Goal: Task Accomplishment & Management: Manage account settings

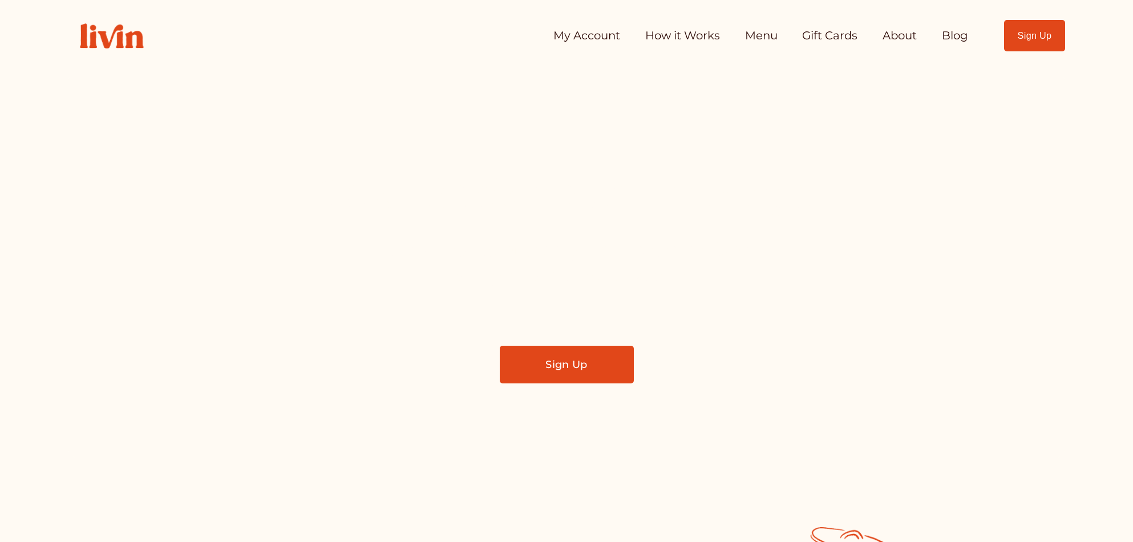
click at [559, 30] on link "My Account" at bounding box center [586, 36] width 67 height 23
click at [588, 37] on link "My Account" at bounding box center [586, 36] width 67 height 23
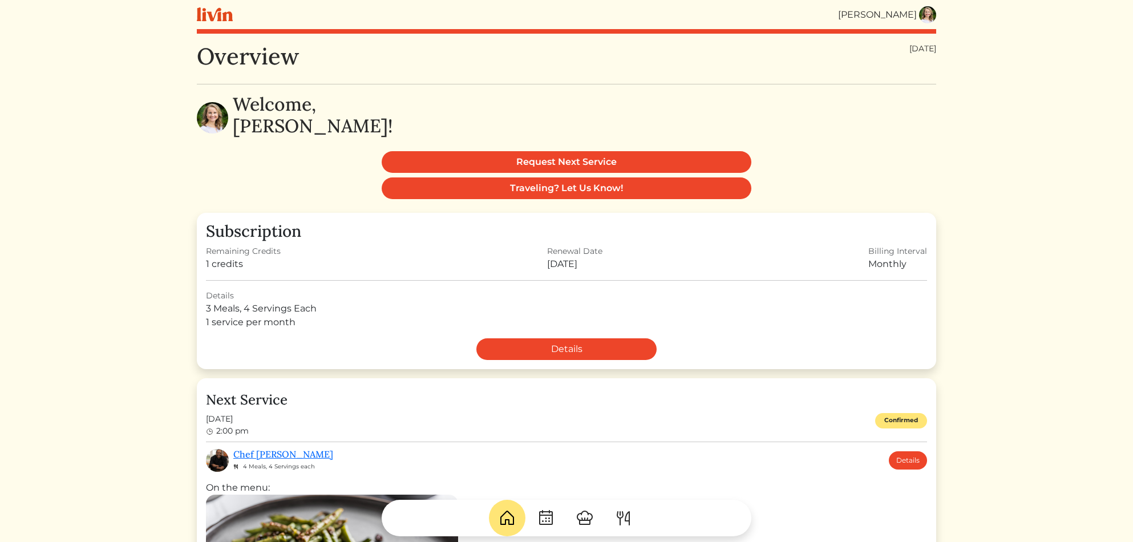
click at [544, 517] on img at bounding box center [546, 518] width 18 height 18
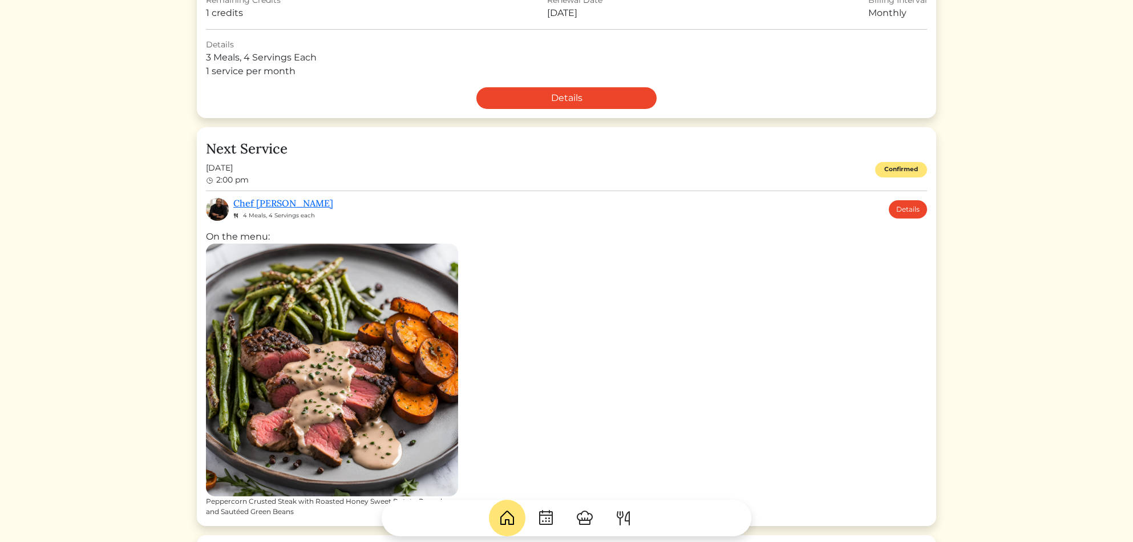
scroll to position [252, 0]
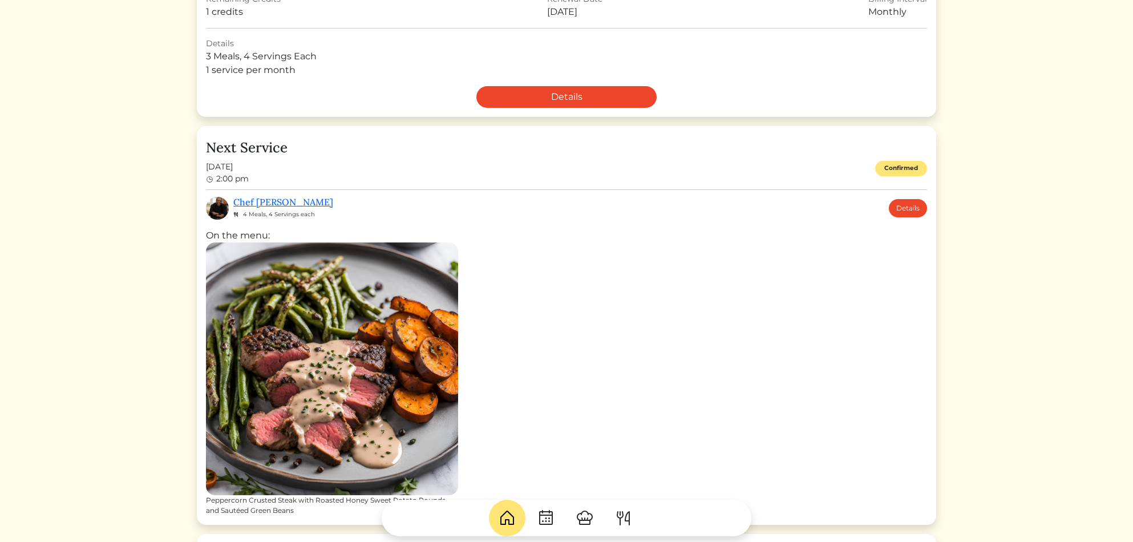
click at [584, 519] on img at bounding box center [585, 518] width 18 height 18
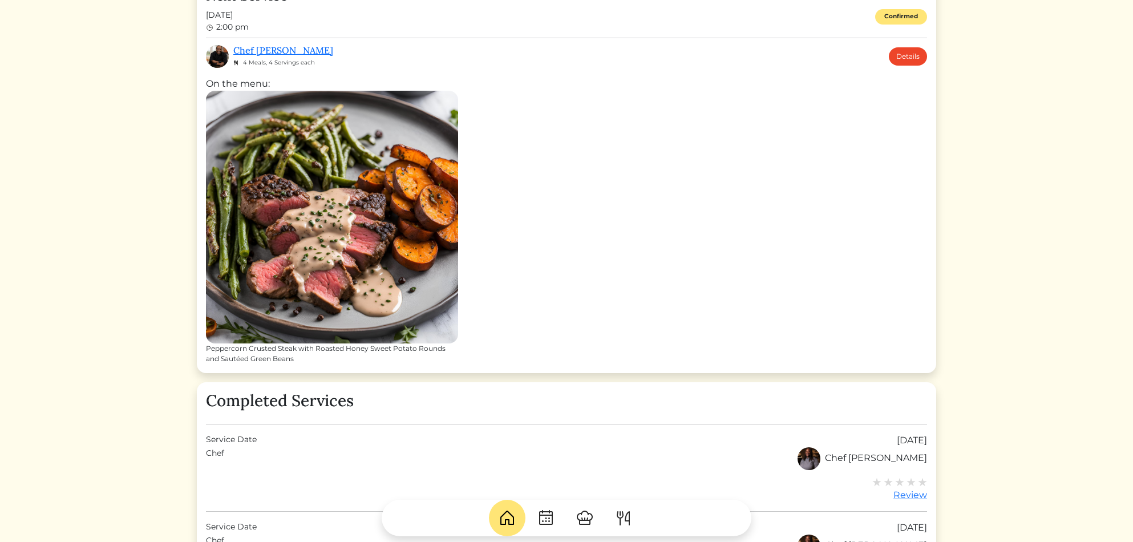
scroll to position [404, 0]
click at [511, 517] on img at bounding box center [507, 518] width 18 height 18
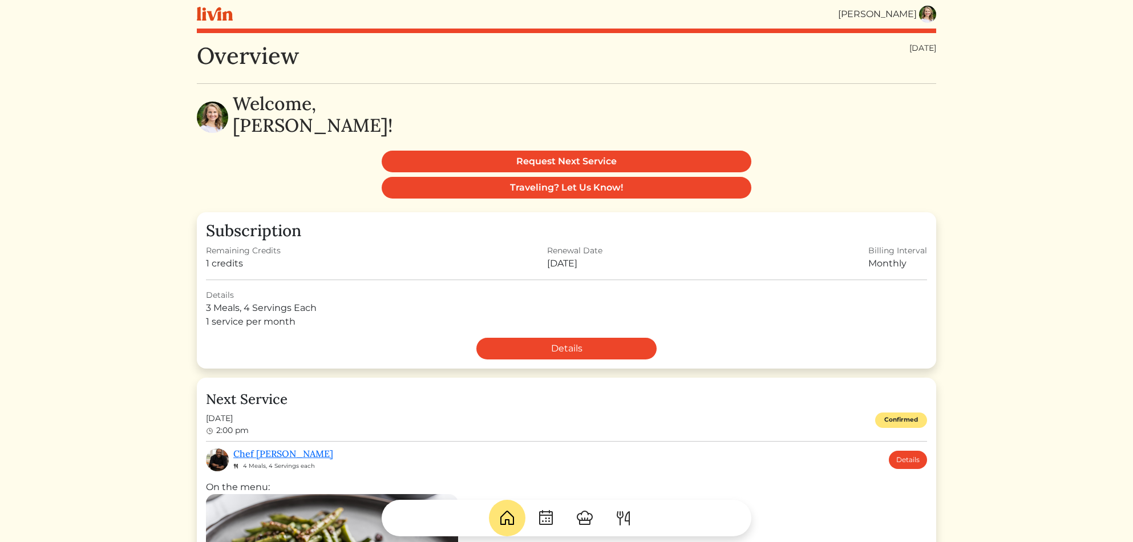
scroll to position [0, 0]
click at [537, 519] on img at bounding box center [546, 518] width 18 height 18
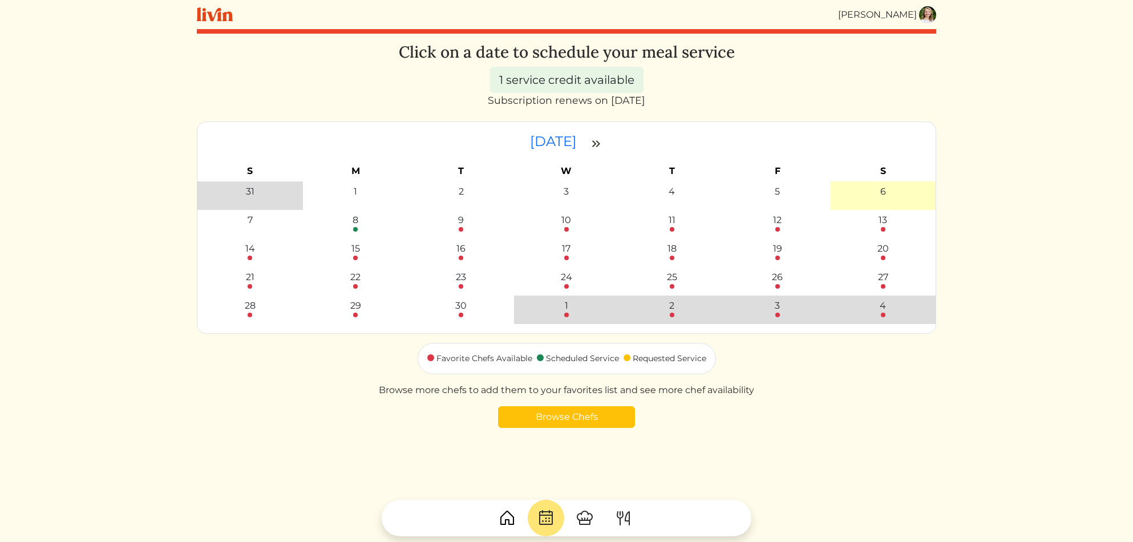
click at [589, 519] on img at bounding box center [585, 518] width 18 height 18
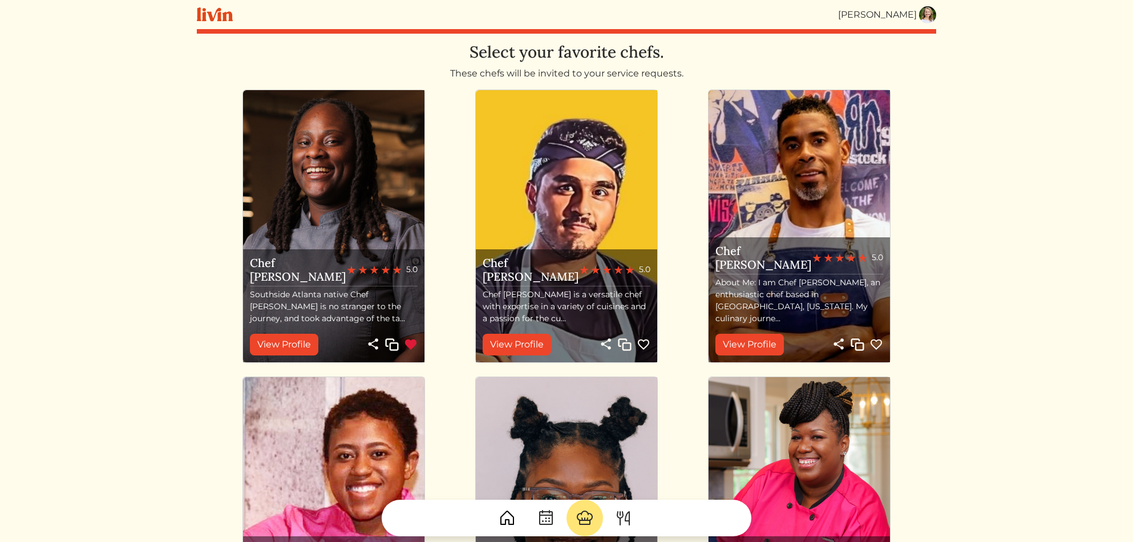
click at [625, 516] on img at bounding box center [623, 518] width 18 height 18
click at [606, 519] on link at bounding box center [623, 518] width 37 height 37
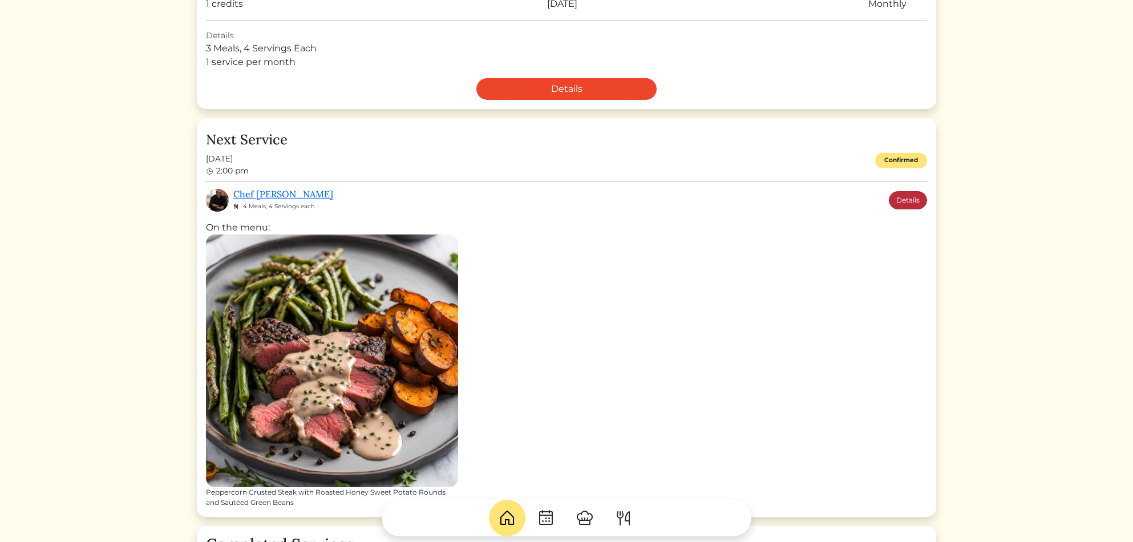
click at [902, 199] on link "Details" at bounding box center [908, 200] width 38 height 18
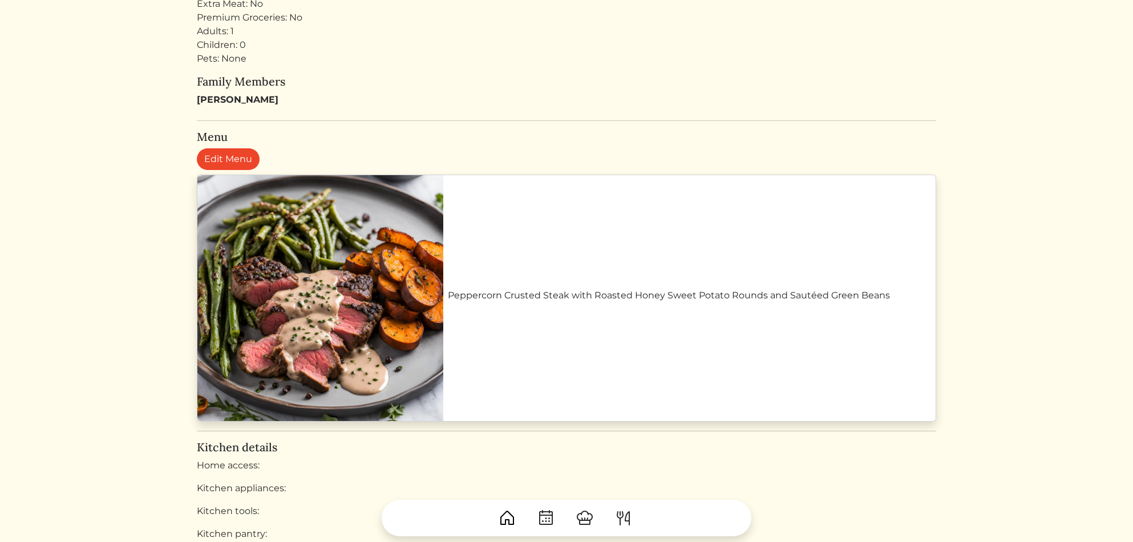
scroll to position [368, 0]
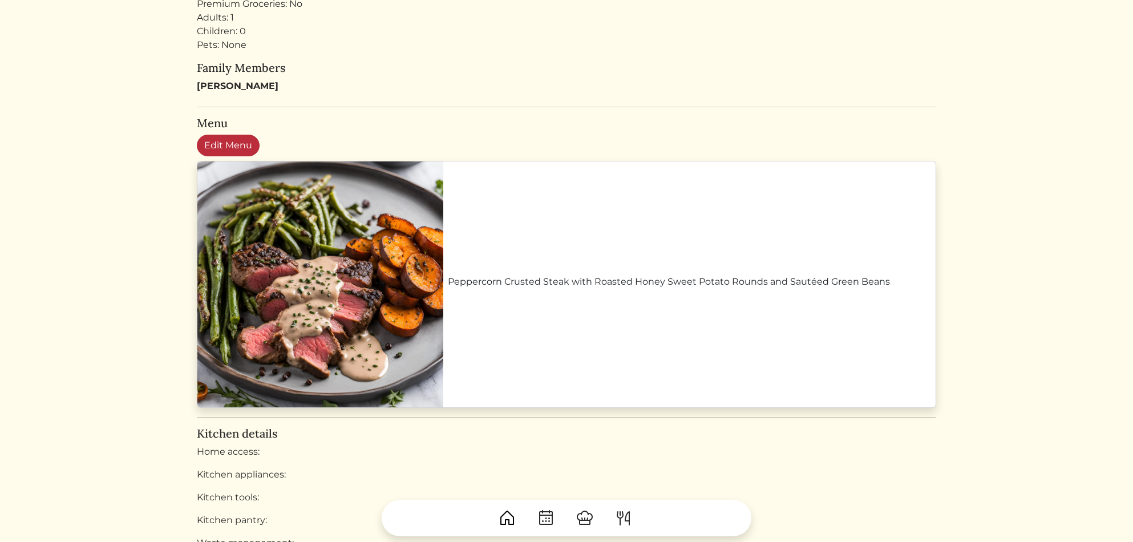
click at [224, 144] on link "Edit Menu" at bounding box center [228, 146] width 63 height 22
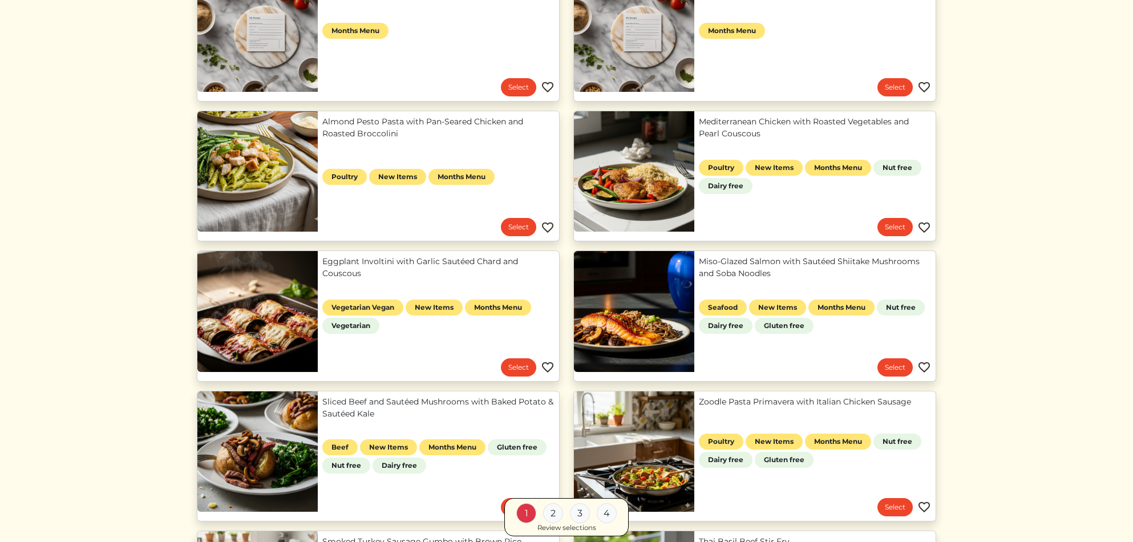
scroll to position [193, 0]
